Goal: Task Accomplishment & Management: Use online tool/utility

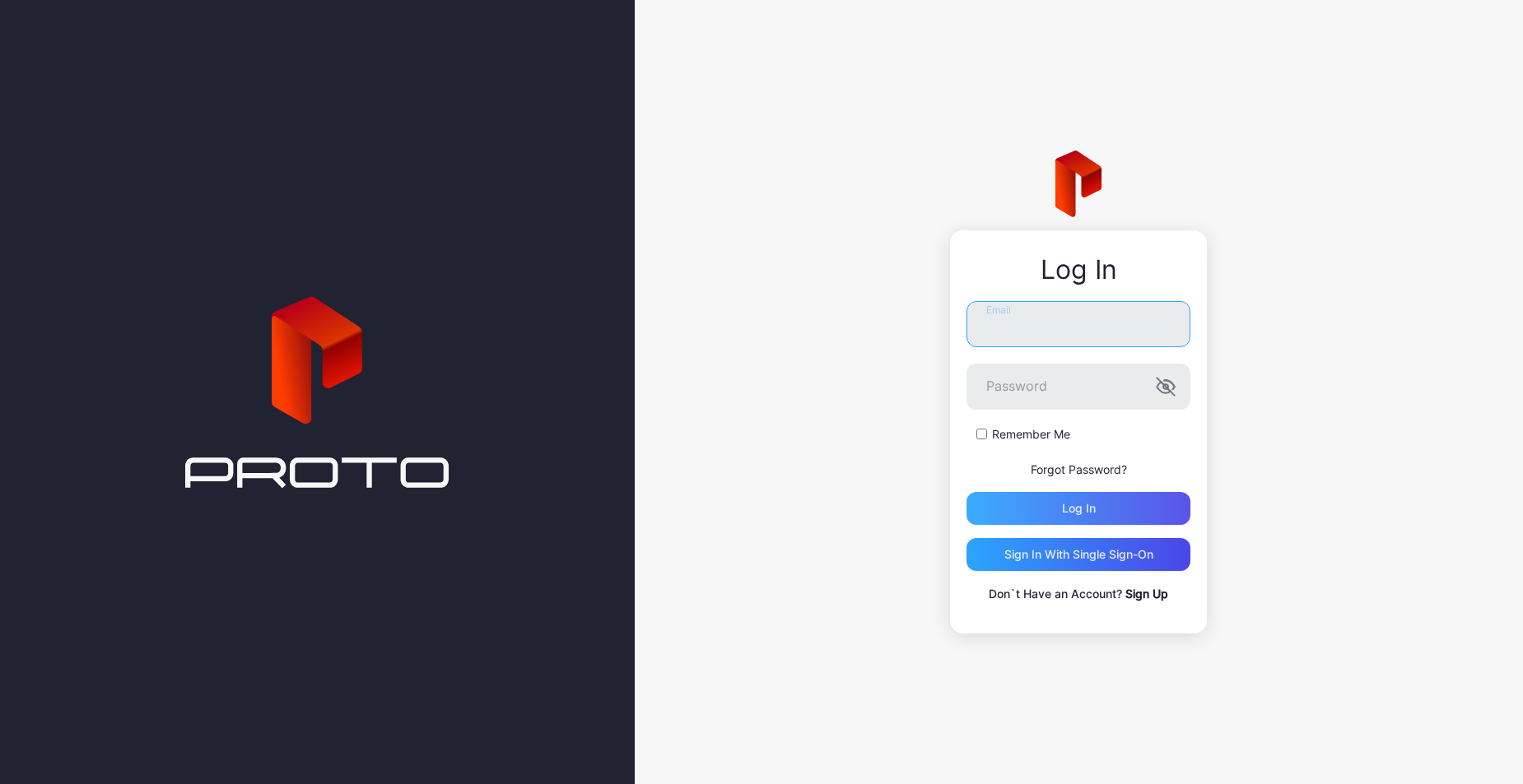
type input "**********"
click at [1100, 512] on div "Log in" at bounding box center [1078, 508] width 224 height 33
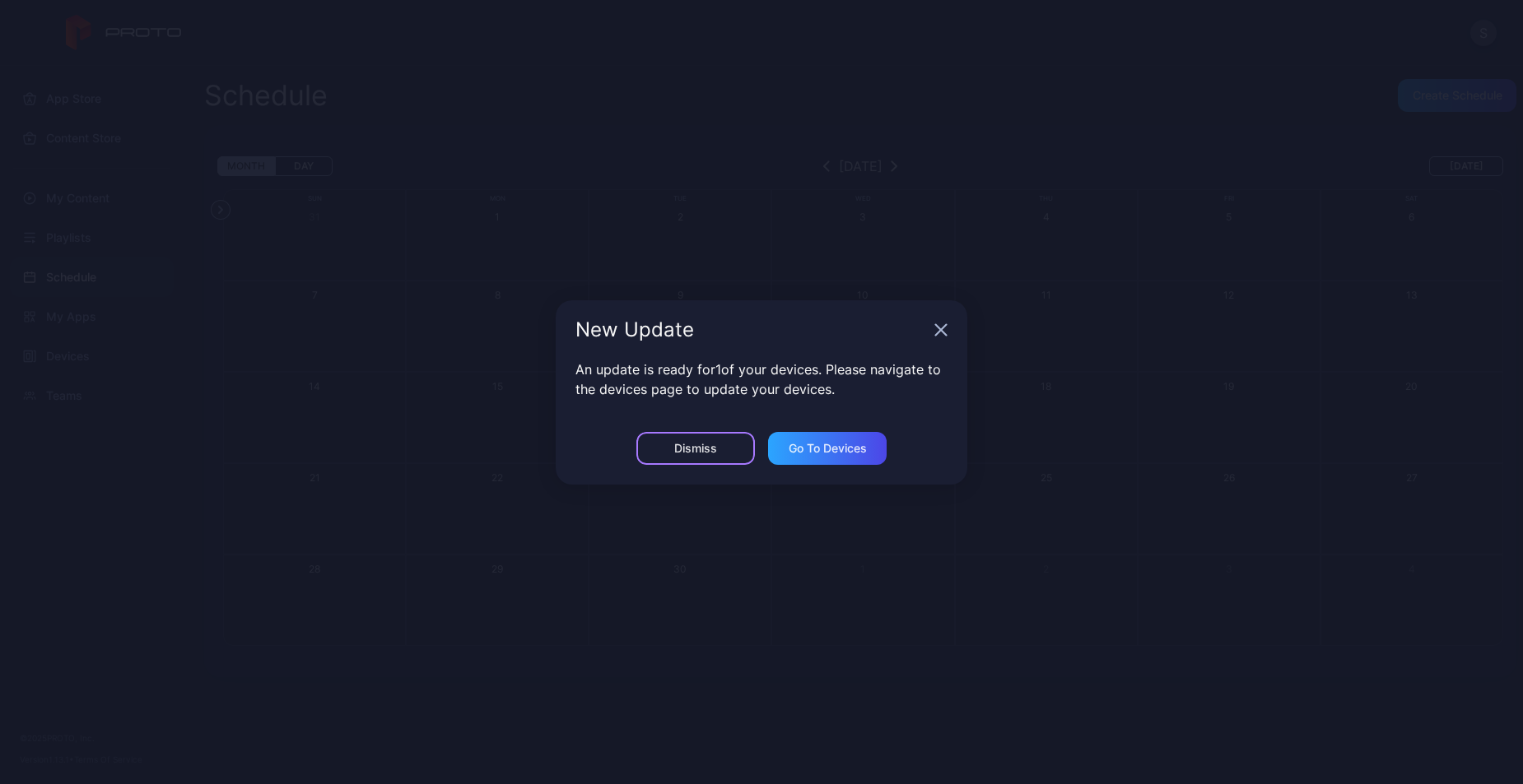
click at [707, 448] on div "Dismiss" at bounding box center [695, 448] width 43 height 13
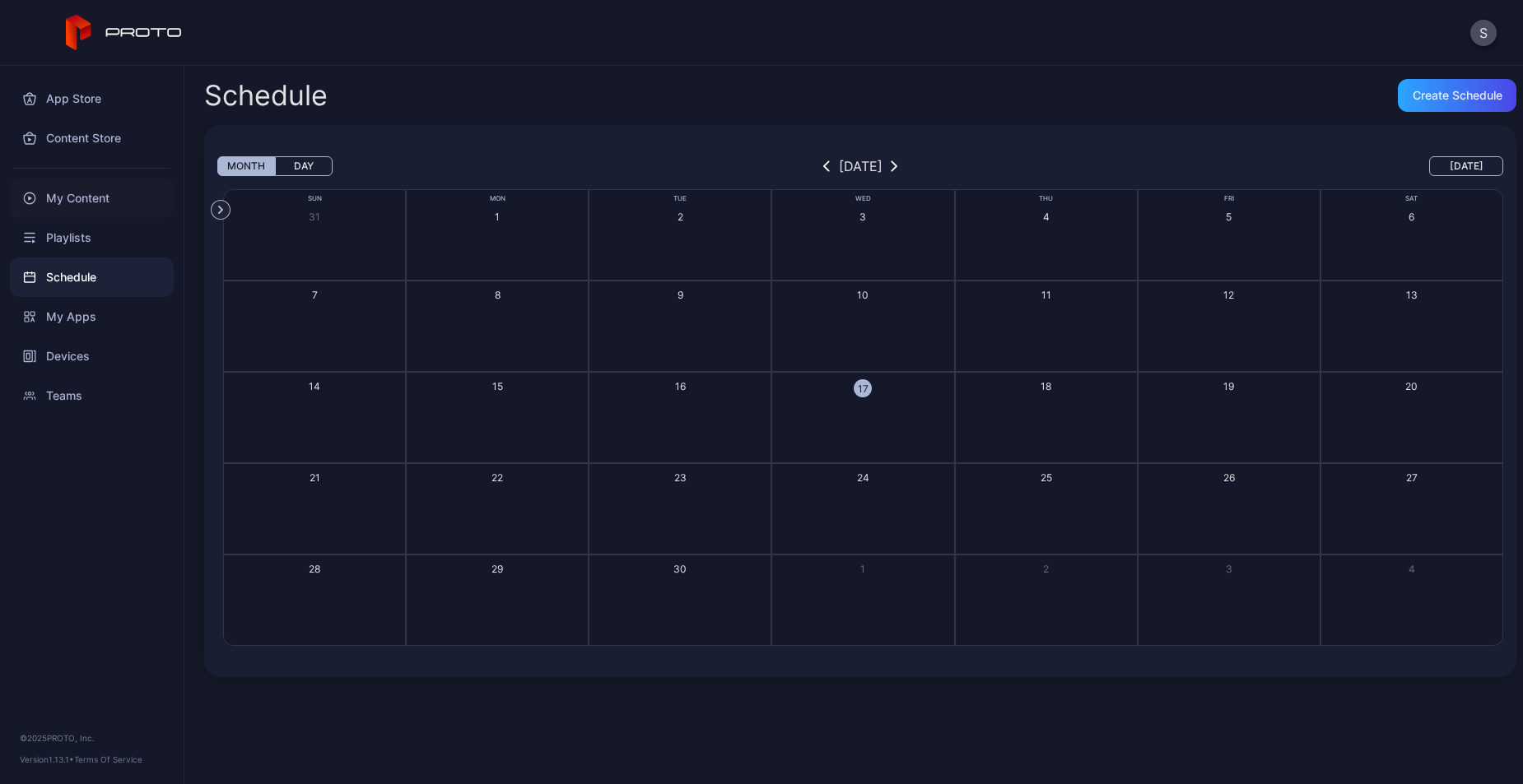
click at [102, 207] on div "My Content" at bounding box center [92, 198] width 164 height 39
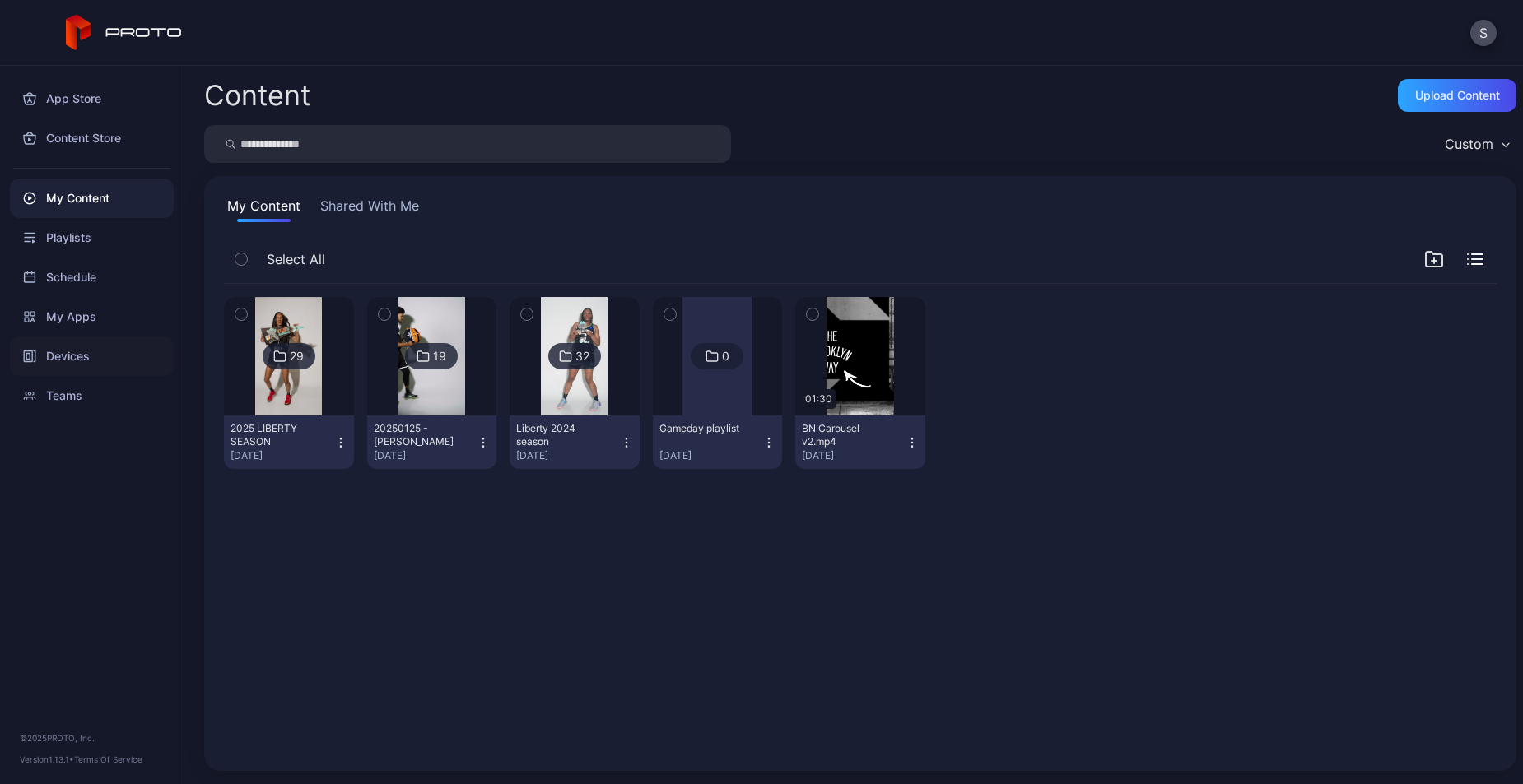
click at [89, 363] on div "Devices" at bounding box center [92, 356] width 164 height 39
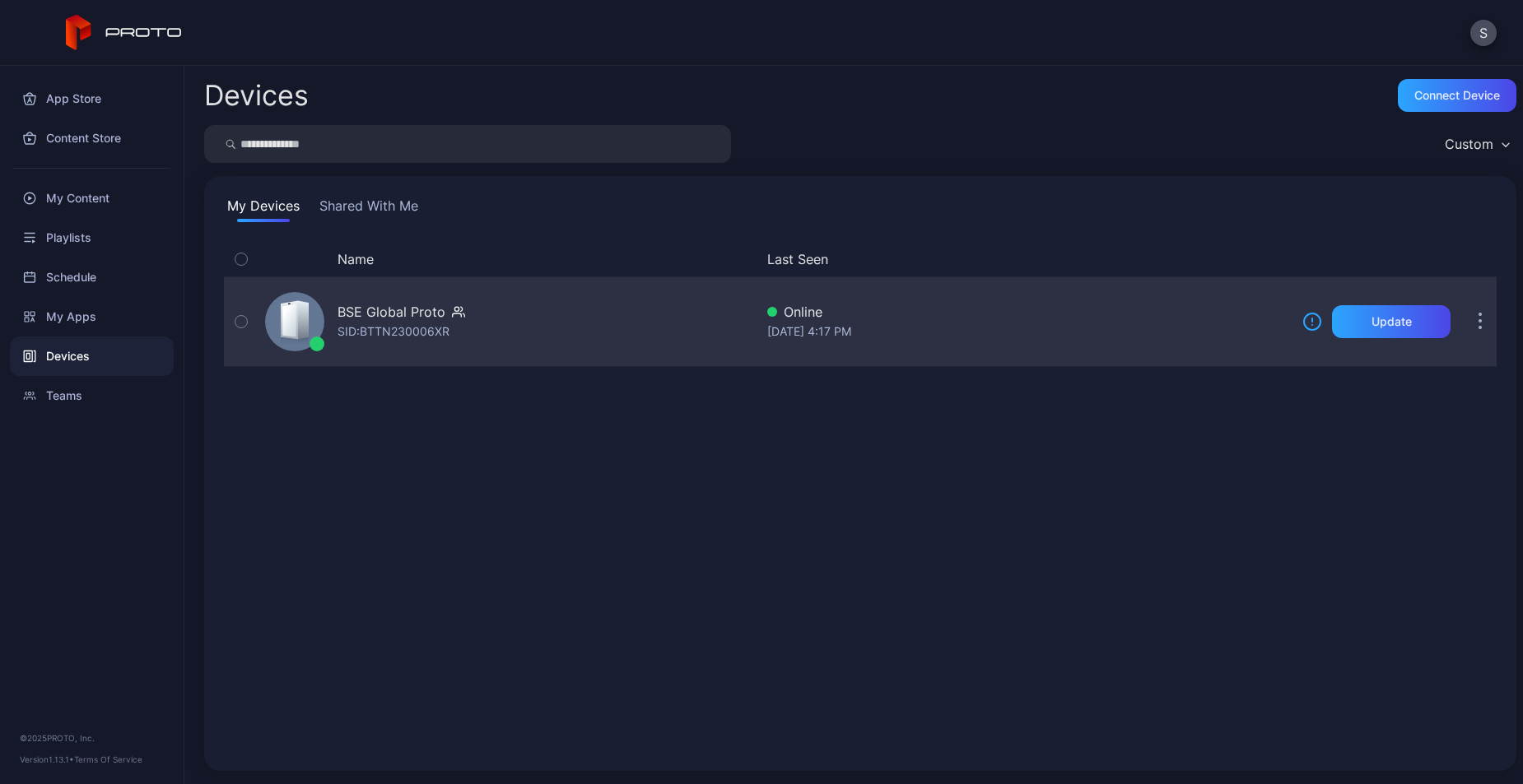
click at [1479, 319] on icon "button" at bounding box center [1480, 322] width 4 height 19
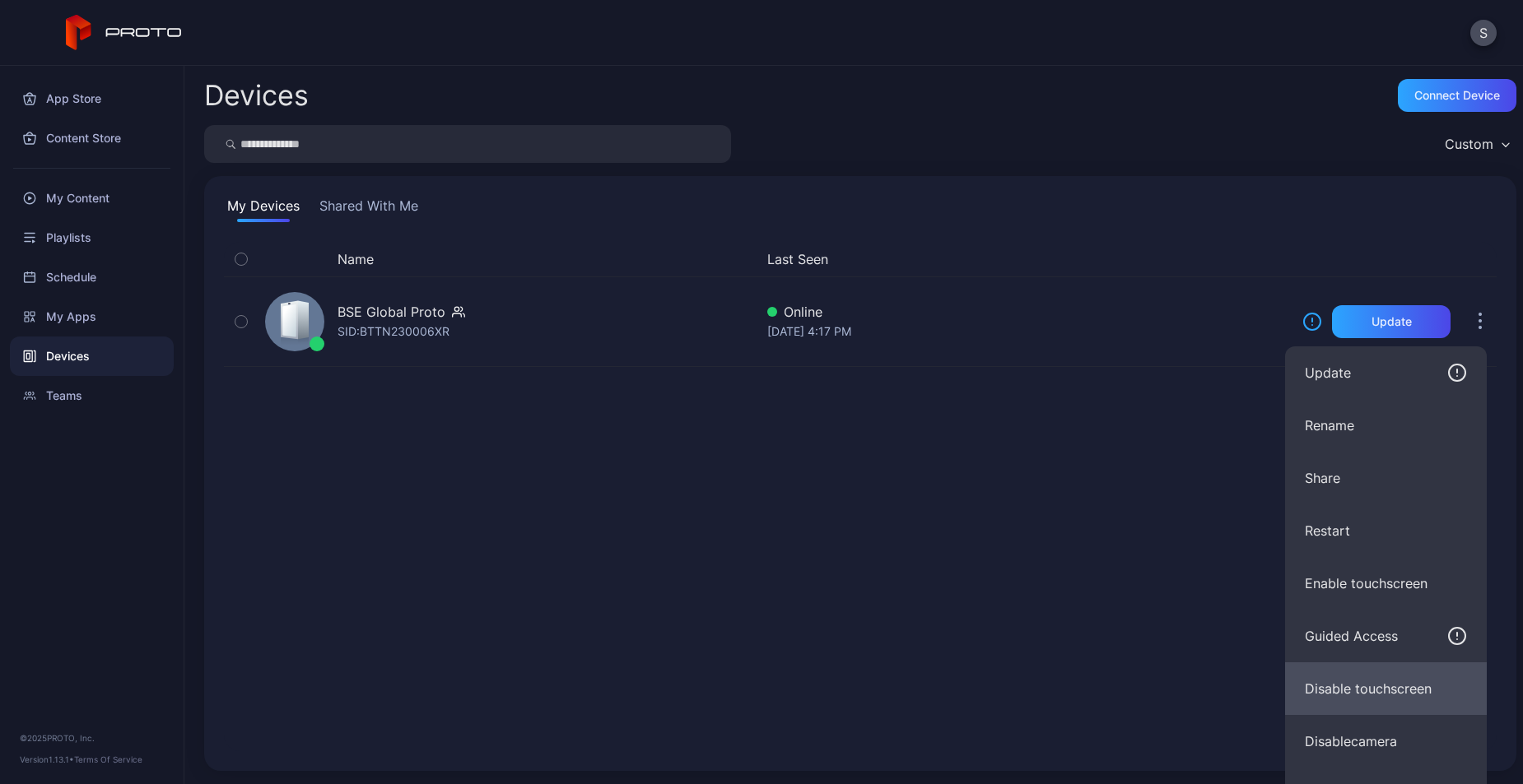
click at [1413, 687] on button "Disable touchscreen" at bounding box center [1385, 689] width 202 height 53
